Goal: Information Seeking & Learning: Understand process/instructions

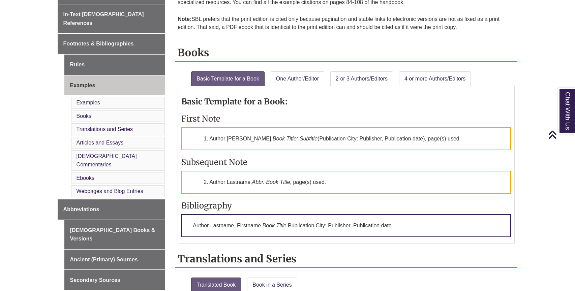
scroll to position [227, 0]
click at [410, 79] on link "4 or more Authors/Editors" at bounding box center [435, 78] width 72 height 15
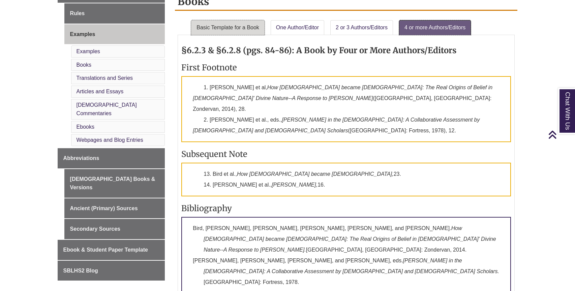
scroll to position [277, 0]
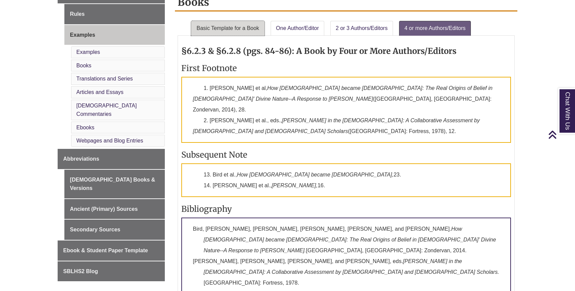
click at [232, 31] on link "Basic Template for a Book" at bounding box center [228, 28] width 74 height 15
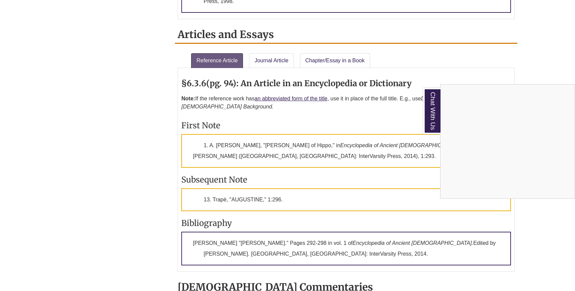
scroll to position [702, 0]
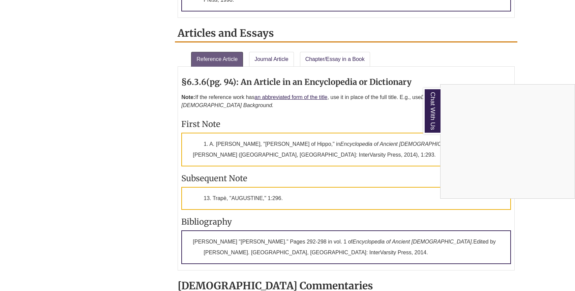
click at [335, 32] on div "Chat With Us" at bounding box center [287, 145] width 575 height 291
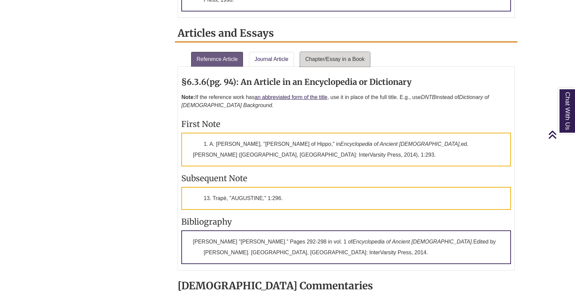
click at [333, 52] on link "Chapter/Essay in a Book" at bounding box center [335, 59] width 70 height 15
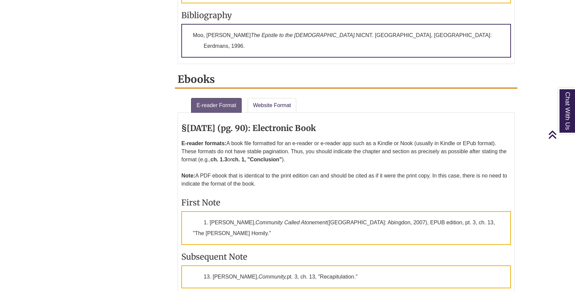
scroll to position [1159, 0]
click at [277, 113] on div "§[DATE] (pg. 90): Electronic Book E-reader formats: A book file formatted for a…" at bounding box center [346, 226] width 337 height 226
click at [275, 98] on link "Website Format" at bounding box center [272, 105] width 49 height 15
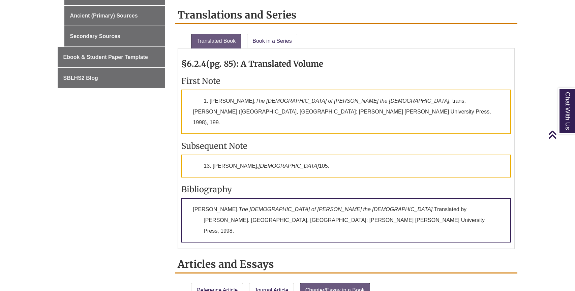
scroll to position [469, 0]
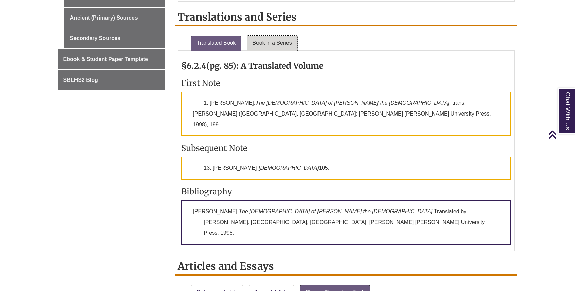
click at [282, 45] on link "Book in a Series" at bounding box center [272, 43] width 50 height 15
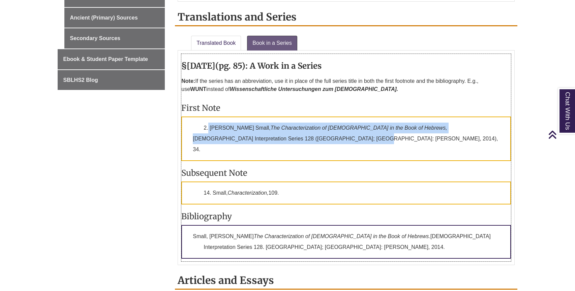
drag, startPoint x: 234, startPoint y: 134, endPoint x: 207, endPoint y: 122, distance: 28.8
click at [207, 122] on p "2. [PERSON_NAME] Small, The Characterization of [PERSON_NAME] in the Book of He…" at bounding box center [346, 139] width 330 height 45
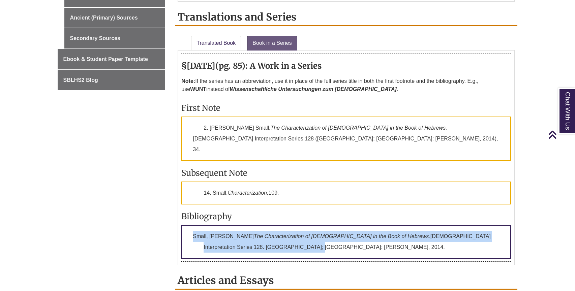
drag, startPoint x: 219, startPoint y: 233, endPoint x: 185, endPoint y: 219, distance: 36.9
click at [185, 225] on p "Small, [PERSON_NAME] The Characterization of [DEMOGRAPHIC_DATA] in the Book of …" at bounding box center [346, 242] width 330 height 34
copy p "Small, [PERSON_NAME] The Characterization of [DEMOGRAPHIC_DATA] in the Book of …"
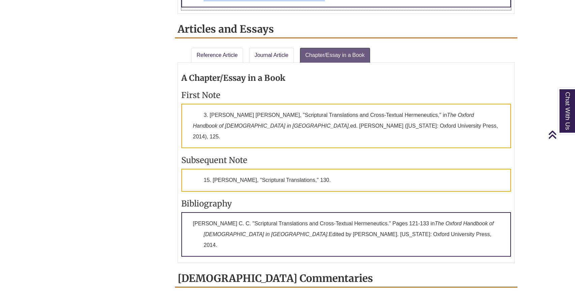
scroll to position [721, 0]
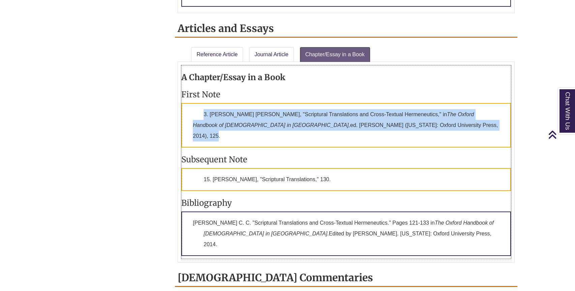
drag, startPoint x: 358, startPoint y: 113, endPoint x: 203, endPoint y: 103, distance: 155.8
click at [203, 103] on p "3. [PERSON_NAME] [PERSON_NAME], "Scriptural Translations and Cross-Textual Herm…" at bounding box center [346, 125] width 330 height 45
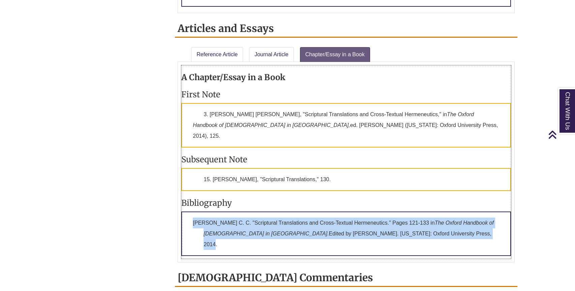
drag, startPoint x: 411, startPoint y: 211, endPoint x: 192, endPoint y: 198, distance: 219.6
click at [192, 212] on p "[PERSON_NAME] C. C. "Scriptural Translations and Cross-Textual Hermeneutics." P…" at bounding box center [346, 234] width 330 height 45
copy p "[PERSON_NAME] C. C. "Scriptural Translations and Cross-Textual Hermeneutics." P…"
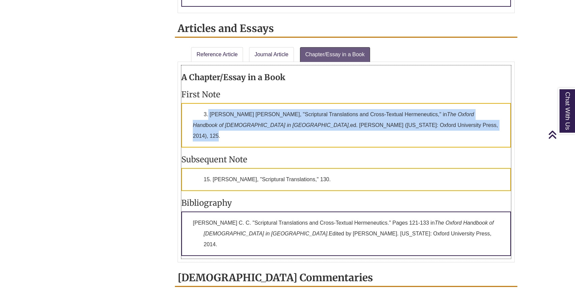
drag, startPoint x: 364, startPoint y: 111, endPoint x: 208, endPoint y: 98, distance: 156.7
click at [208, 103] on p "3. [PERSON_NAME] [PERSON_NAME], "Scriptural Translations and Cross-Textual Herm…" at bounding box center [346, 125] width 330 height 45
copy p "[PERSON_NAME] [PERSON_NAME], "Scriptural Translations and Cross-Textual Hermene…"
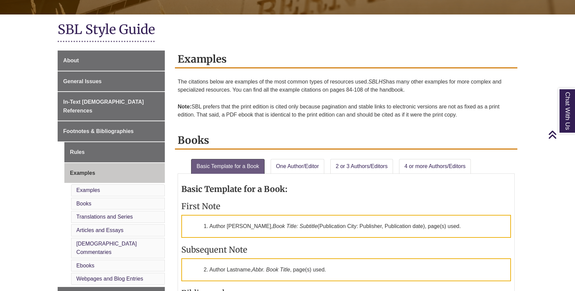
scroll to position [140, 0]
